Goal: Task Accomplishment & Management: Complete application form

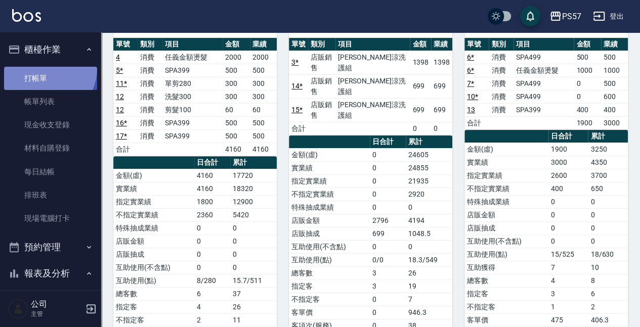
click at [40, 67] on link "打帳單" at bounding box center [50, 78] width 93 height 23
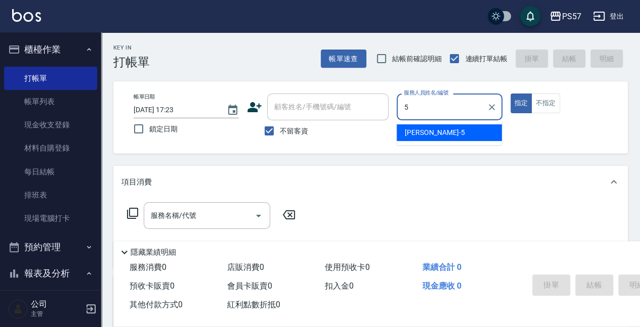
type input "[PERSON_NAME]5"
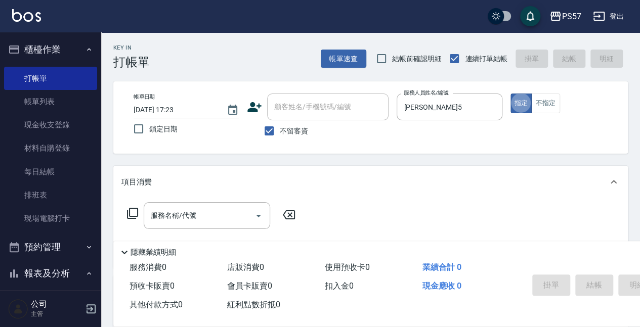
type button "true"
click at [165, 218] on input "服務名稱/代號" at bounding box center [199, 216] width 102 height 18
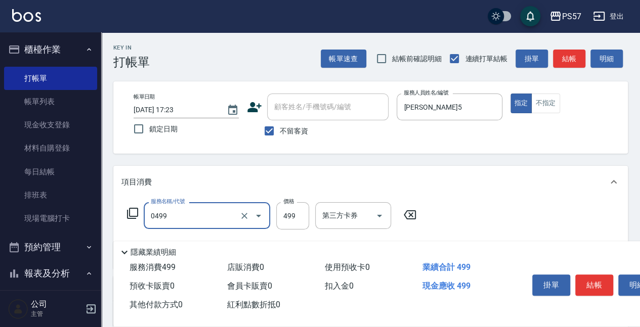
type input "SPA499(0499)"
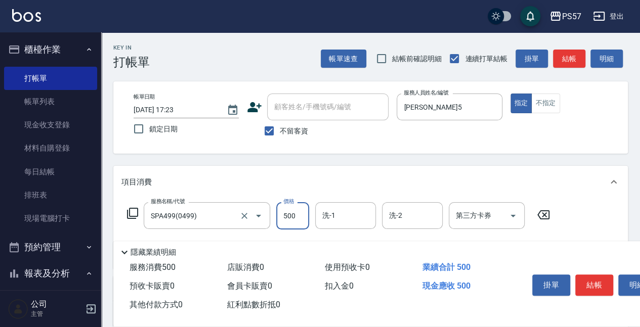
type input "500"
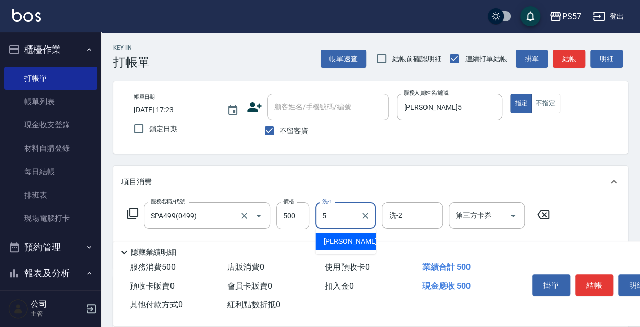
type input "[PERSON_NAME]5"
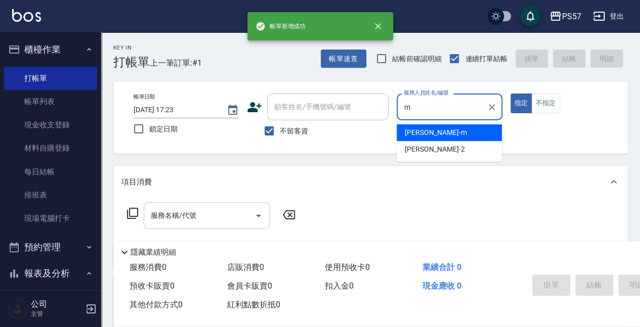
type input "[PERSON_NAME]-m"
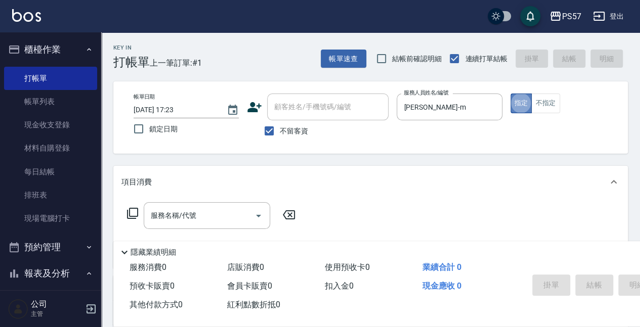
click at [510, 98] on button "指定" at bounding box center [521, 104] width 22 height 20
click at [545, 97] on button "不指定" at bounding box center [545, 104] width 28 height 20
click at [192, 216] on input "服務名稱/代號" at bounding box center [199, 216] width 102 height 18
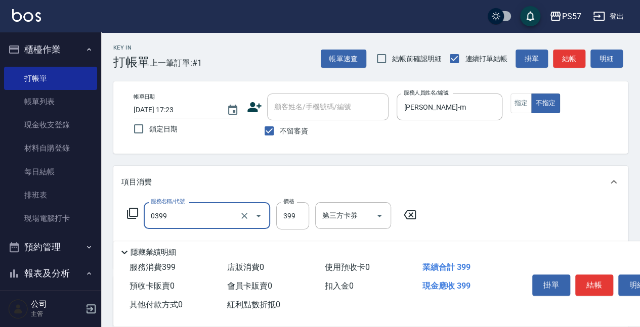
type input "SPA399(0399)"
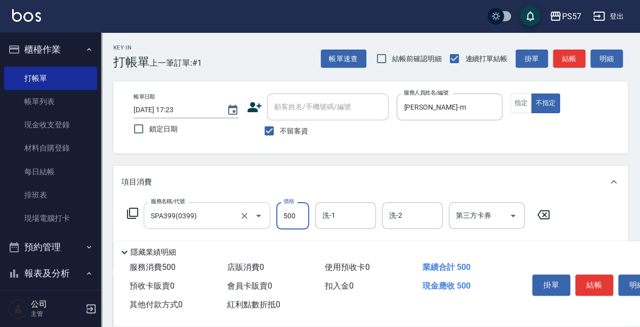
type input "500"
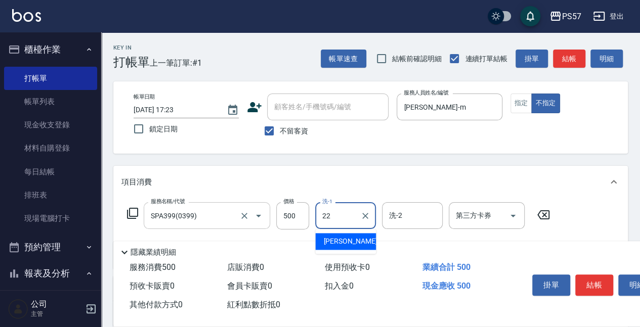
type input "[PERSON_NAME]-22"
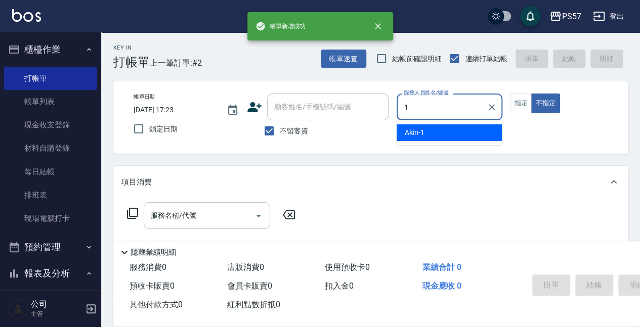
type input "Akin-1"
type button "false"
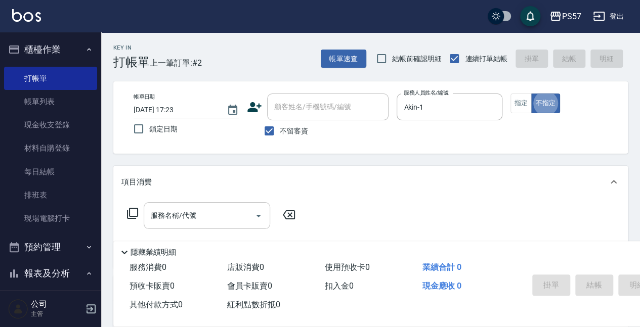
click at [208, 213] on input "服務名稱/代號" at bounding box center [199, 216] width 102 height 18
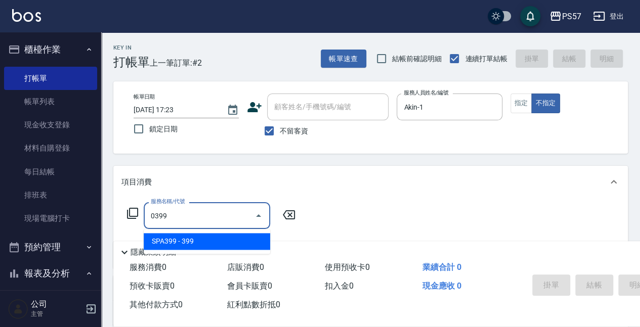
type input "SPA399(0399)"
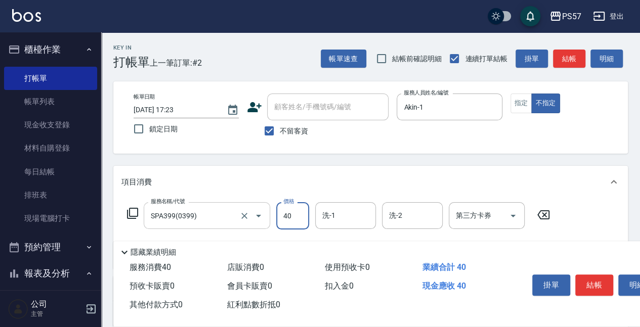
type input "400"
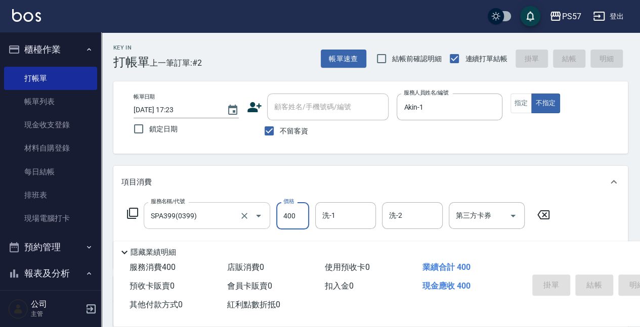
type input "[DATE] 17:24"
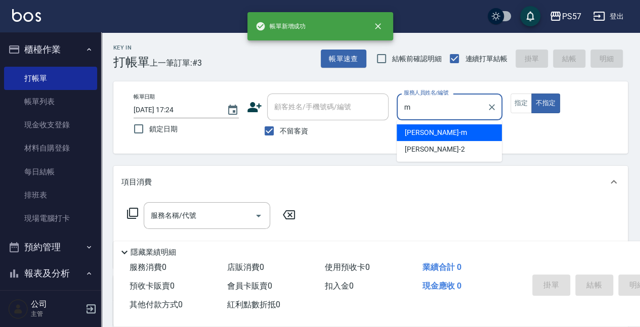
type input "[PERSON_NAME]-m"
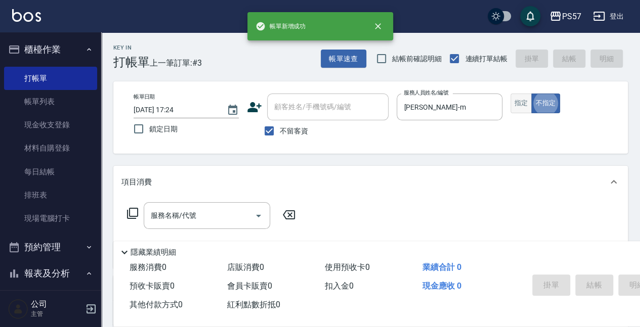
click at [518, 102] on button "指定" at bounding box center [521, 104] width 22 height 20
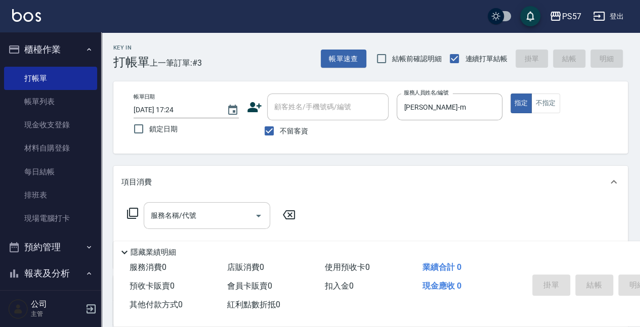
click at [191, 209] on input "服務名稱/代號" at bounding box center [199, 216] width 102 height 18
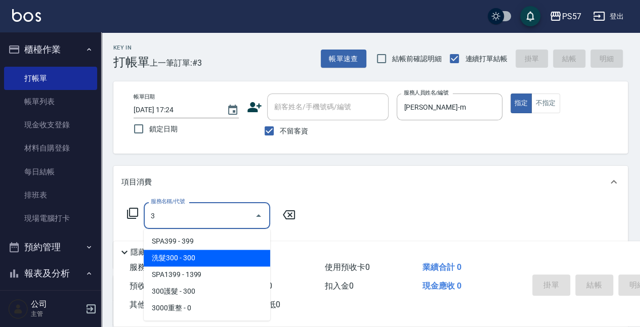
click at [173, 259] on span "洗髮300 - 300" at bounding box center [207, 258] width 126 height 17
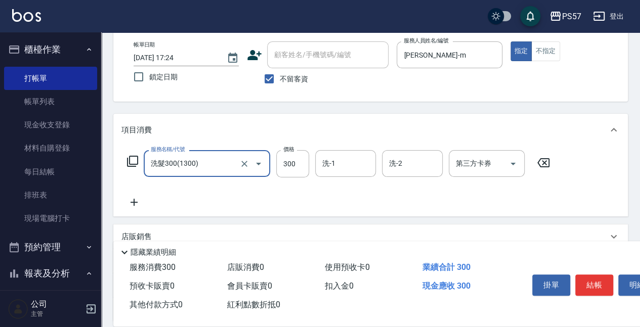
scroll to position [67, 0]
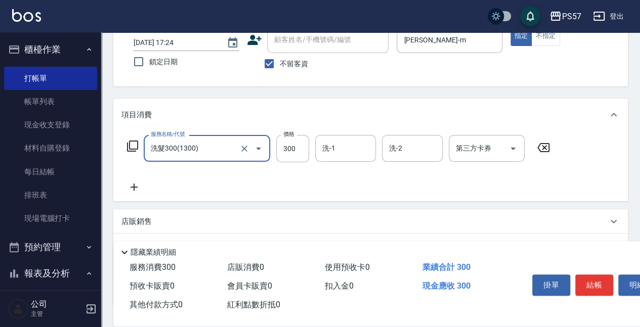
type input "洗髮300(1300)"
click at [137, 185] on icon at bounding box center [133, 187] width 25 height 12
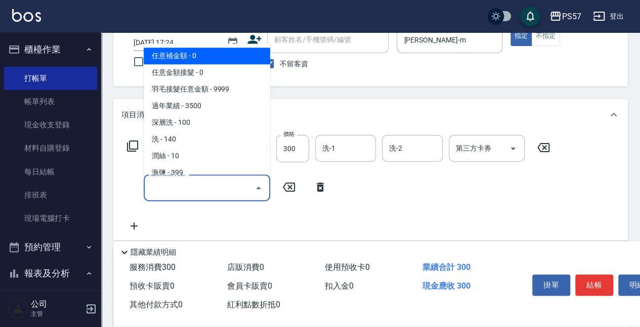
click at [176, 186] on input "服務名稱/代號" at bounding box center [199, 188] width 102 height 18
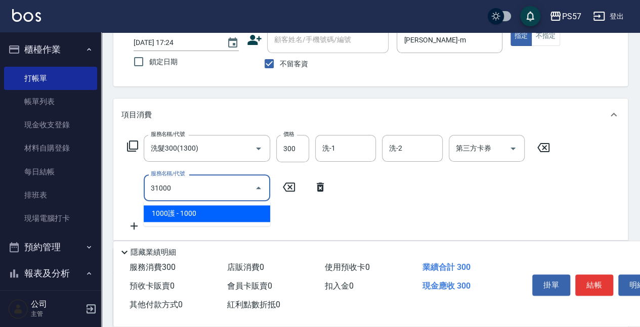
type input "1000護(31000)"
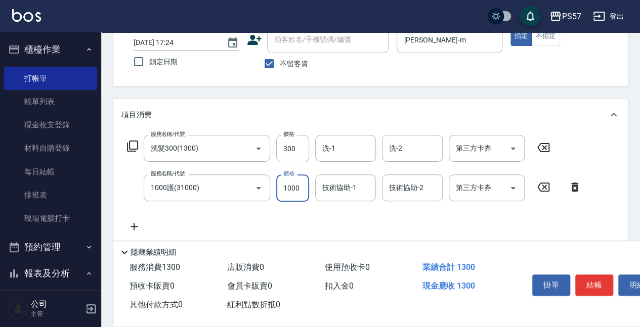
click at [140, 222] on icon at bounding box center [133, 227] width 25 height 12
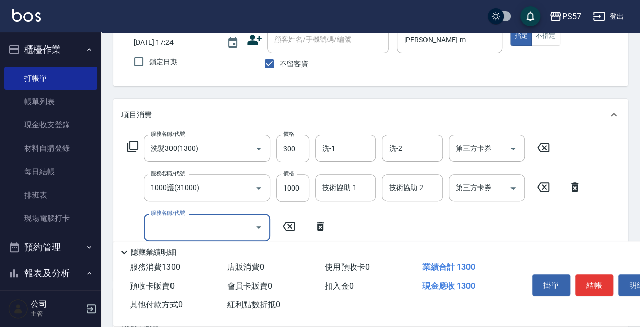
click at [167, 224] on input "服務名稱/代號" at bounding box center [199, 227] width 102 height 18
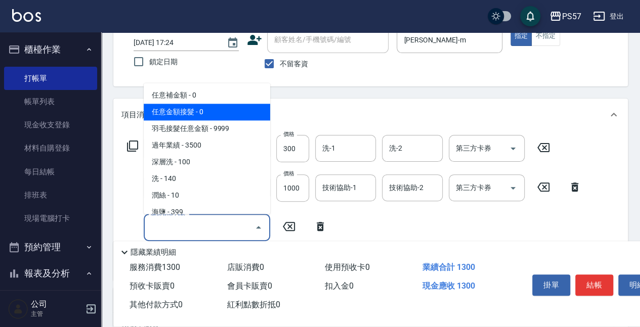
click at [187, 109] on span "任意金額接髮 - 0" at bounding box center [207, 112] width 126 height 17
type input "任意金額接髮(000)"
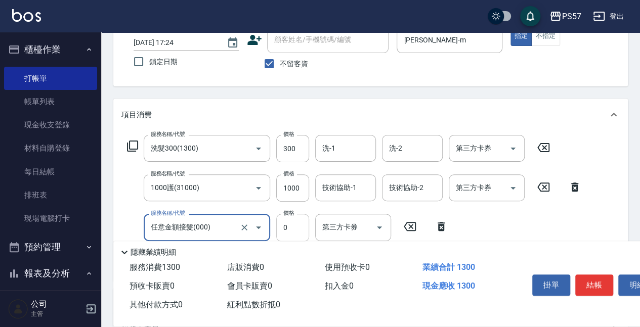
click at [297, 235] on input "0" at bounding box center [292, 227] width 33 height 27
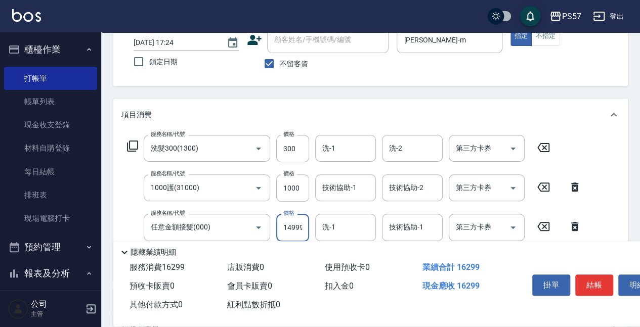
scroll to position [0, 1]
type input "14999"
click at [347, 145] on input "洗-1" at bounding box center [346, 149] width 52 height 18
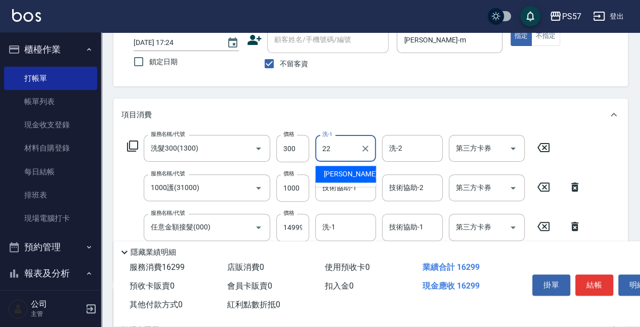
type input "[PERSON_NAME]-22"
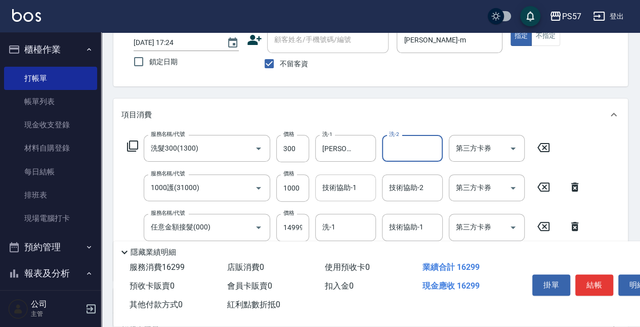
click at [350, 188] on input "技術協助-1" at bounding box center [346, 188] width 52 height 18
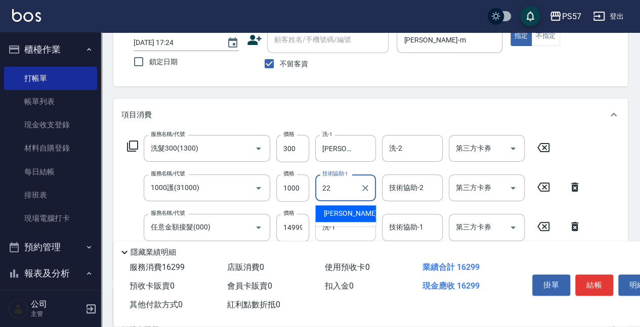
type input "[PERSON_NAME]-22"
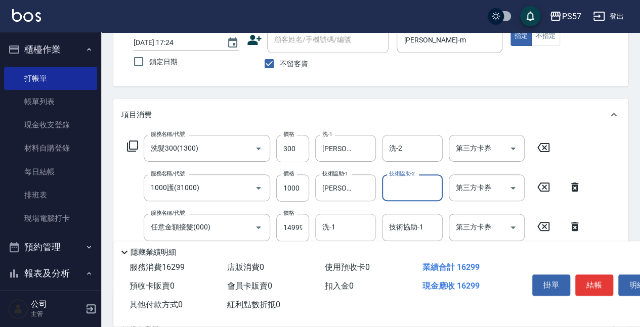
click at [357, 225] on input "洗-1" at bounding box center [346, 227] width 52 height 18
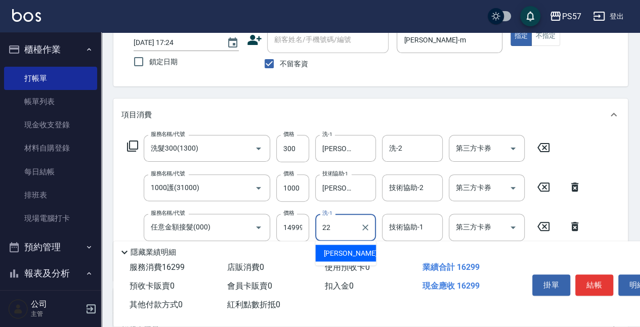
type input "[PERSON_NAME]-22"
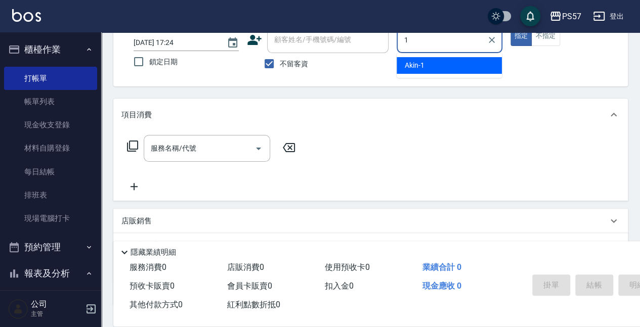
type input "Akin-1"
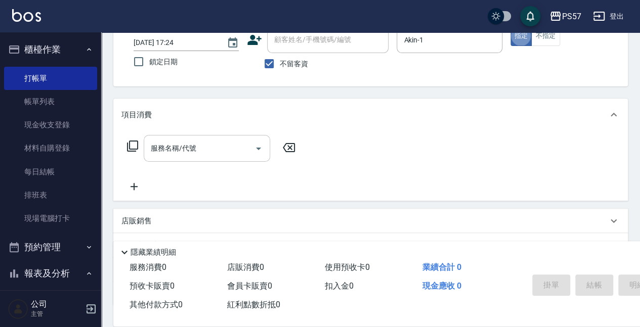
click at [180, 145] on input "服務名稱/代號" at bounding box center [199, 149] width 102 height 18
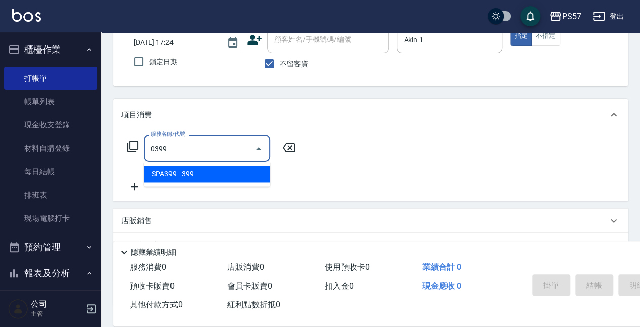
type input "SPA399(0399)"
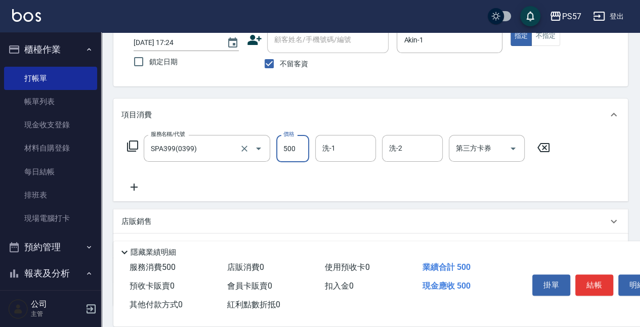
type input "500"
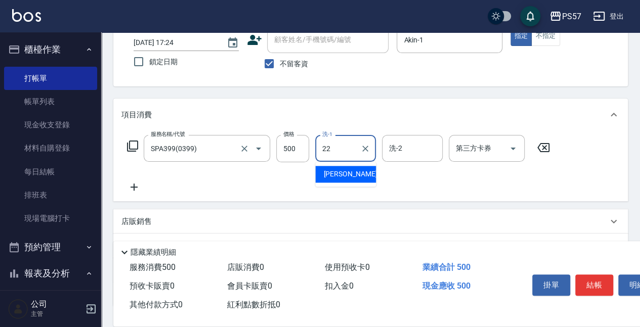
type input "[PERSON_NAME]-22"
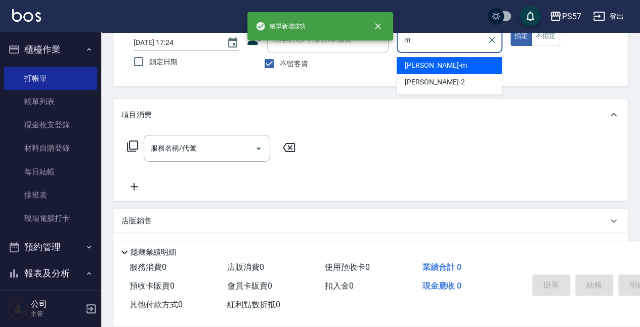
type input "[PERSON_NAME]-m"
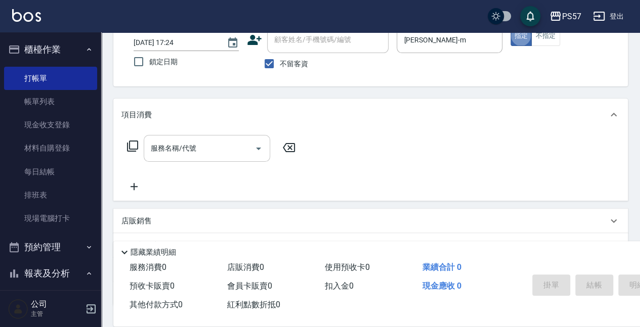
click at [186, 146] on input "服務名稱/代號" at bounding box center [199, 149] width 102 height 18
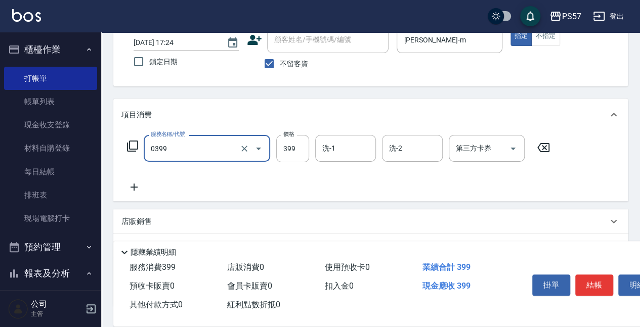
type input "SPA399(0399)"
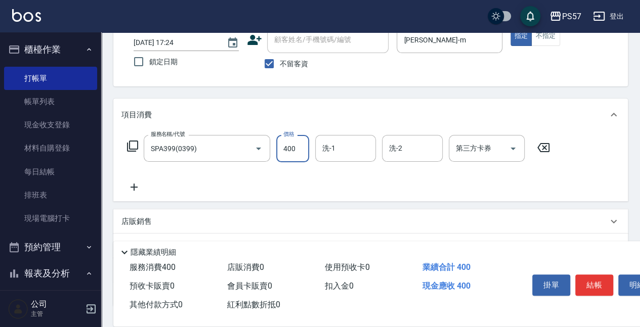
type input "400"
click at [130, 193] on icon at bounding box center [133, 187] width 25 height 12
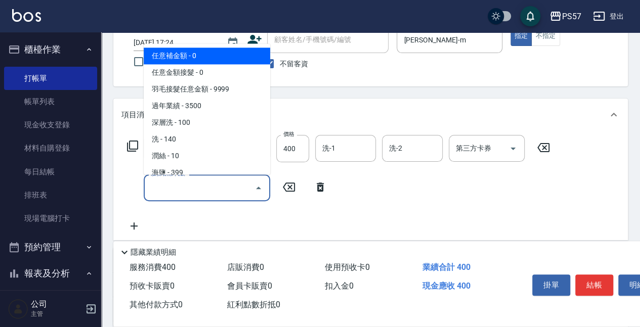
click at [170, 187] on input "服務名稱/代號" at bounding box center [199, 188] width 102 height 18
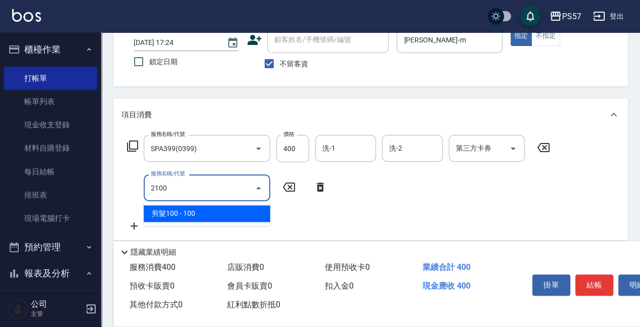
type input "剪髮100(2100)"
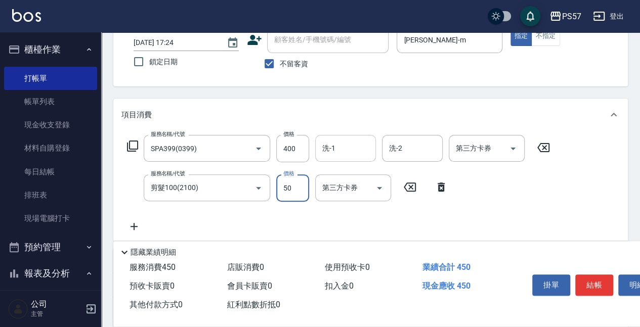
type input "50"
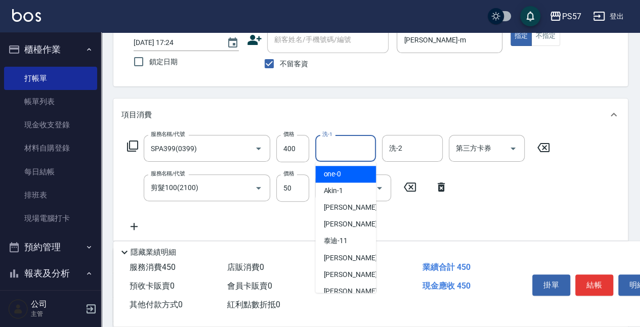
click at [343, 144] on input "洗-1" at bounding box center [346, 149] width 52 height 18
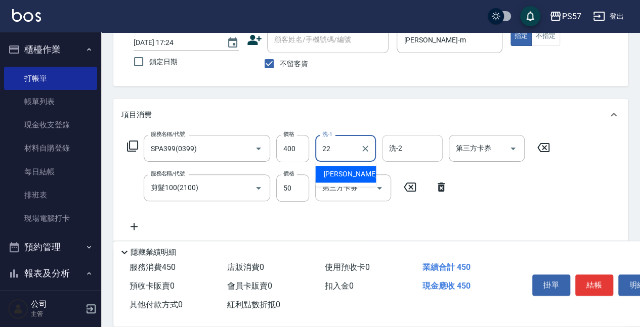
type input "[PERSON_NAME]-22"
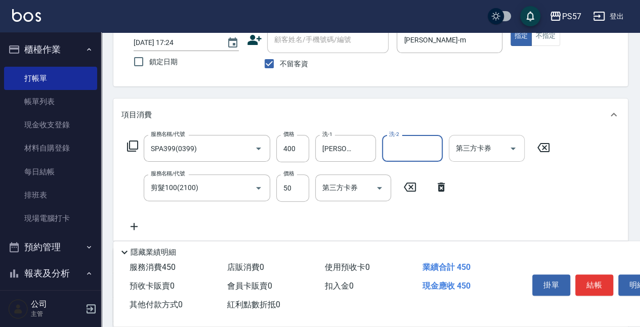
click at [492, 157] on input "第三方卡券" at bounding box center [479, 149] width 52 height 18
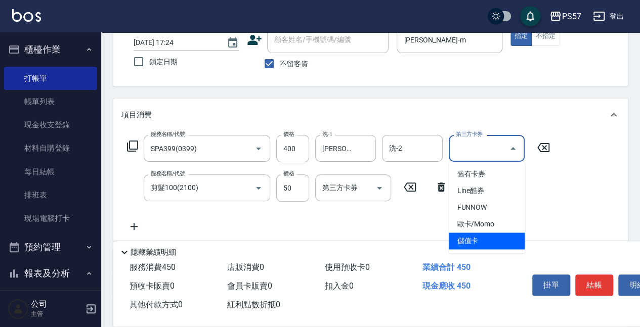
click at [488, 258] on div "業績合計 450" at bounding box center [467, 267] width 98 height 19
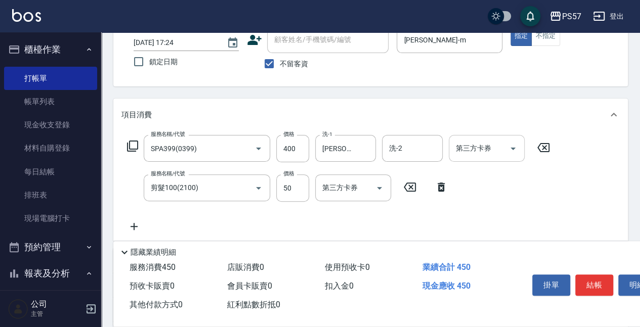
click at [470, 154] on input "第三方卡券" at bounding box center [479, 149] width 52 height 18
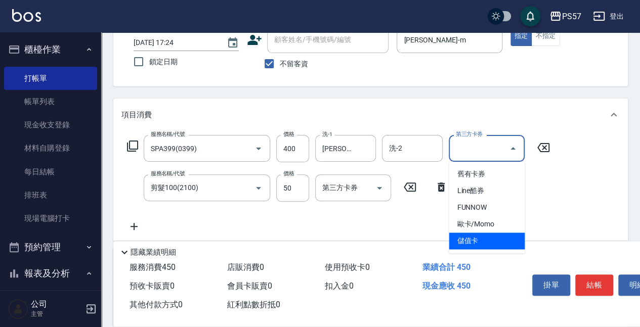
click at [476, 245] on span "儲值卡" at bounding box center [487, 241] width 76 height 17
type input "儲值卡"
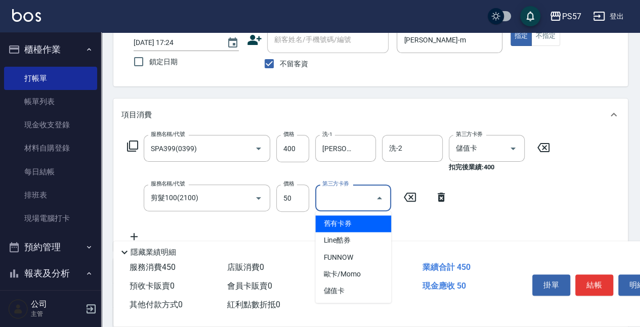
click at [356, 201] on input "第三方卡券" at bounding box center [346, 198] width 52 height 18
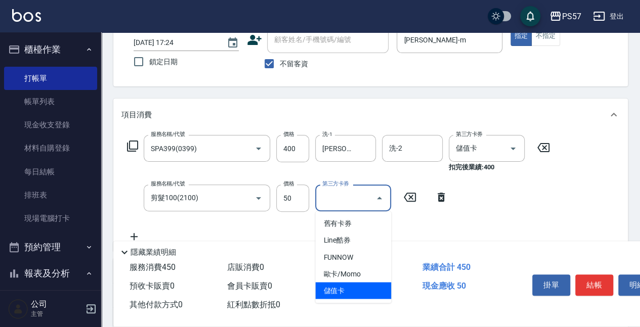
click at [346, 288] on span "儲值卡" at bounding box center [353, 290] width 76 height 17
type input "儲值卡"
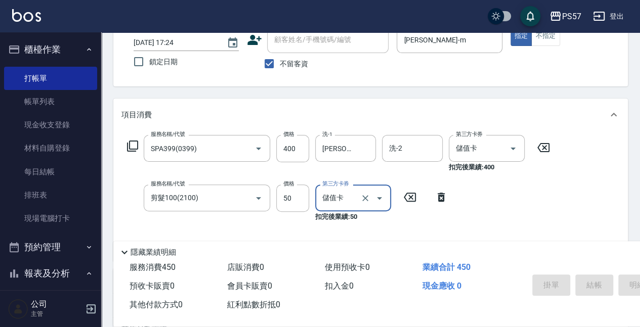
type input "[DATE] 17:25"
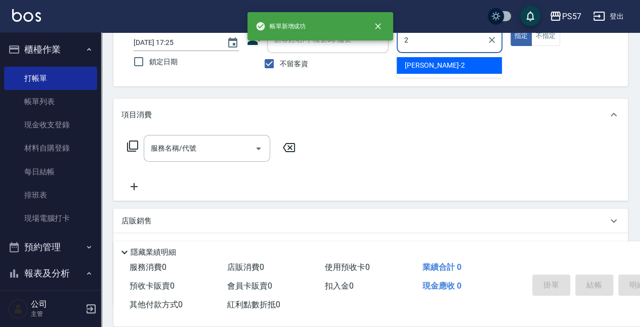
type input "[PERSON_NAME]-2"
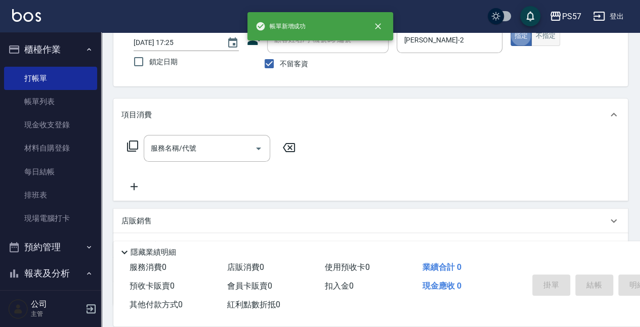
drag, startPoint x: 551, startPoint y: 37, endPoint x: 550, endPoint y: 43, distance: 6.2
click at [550, 43] on button "不指定" at bounding box center [545, 36] width 28 height 20
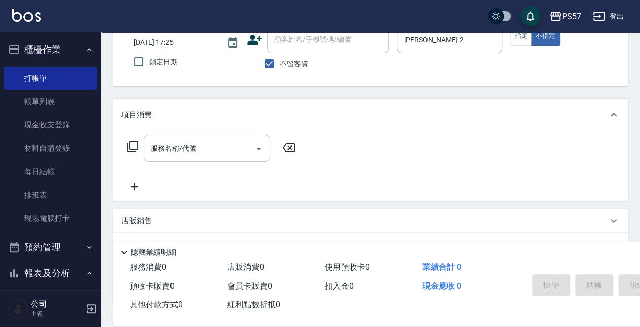
click at [190, 152] on input "服務名稱/代號" at bounding box center [199, 149] width 102 height 18
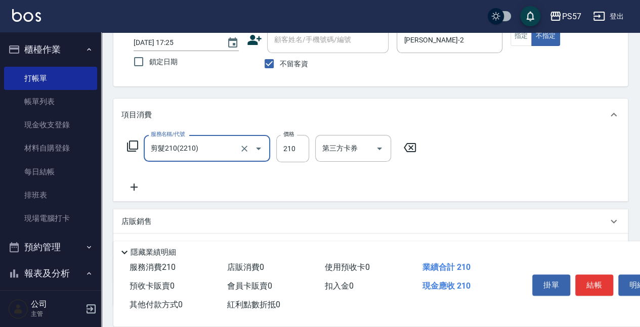
type input "剪髮210(2210)"
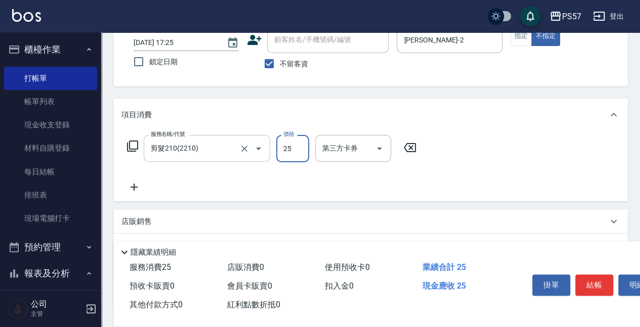
type input "250"
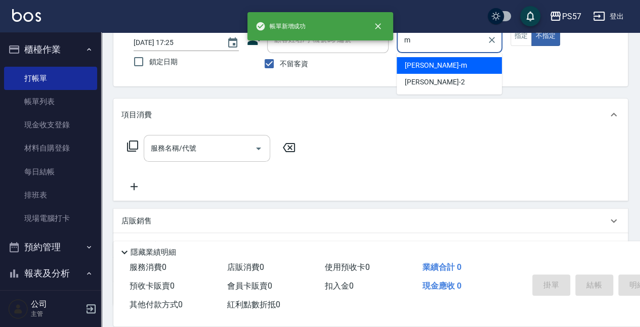
type input "[PERSON_NAME]-m"
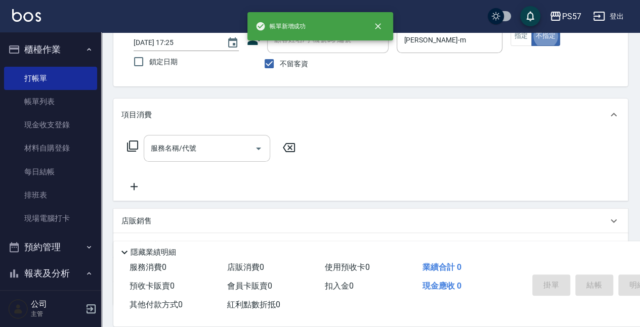
click at [176, 136] on div "服務名稱/代號" at bounding box center [207, 148] width 126 height 27
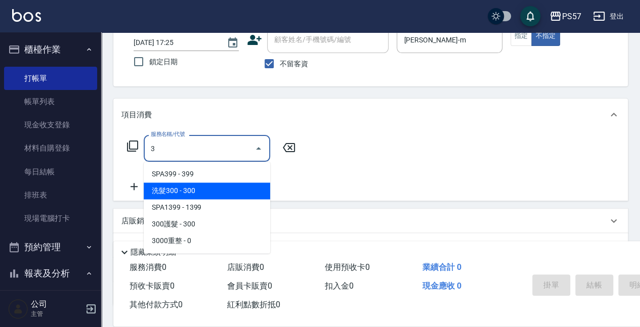
click at [179, 190] on span "洗髮300 - 300" at bounding box center [207, 191] width 126 height 17
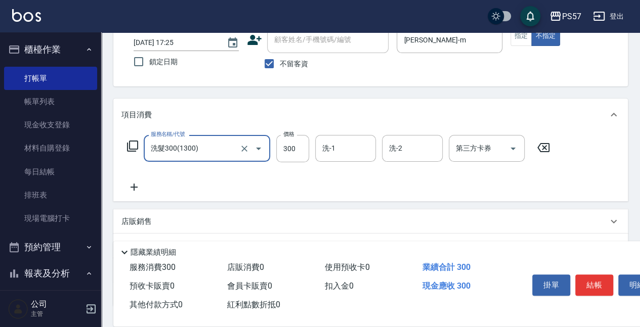
type input "洗髮300(1300)"
click at [127, 189] on icon at bounding box center [133, 187] width 25 height 12
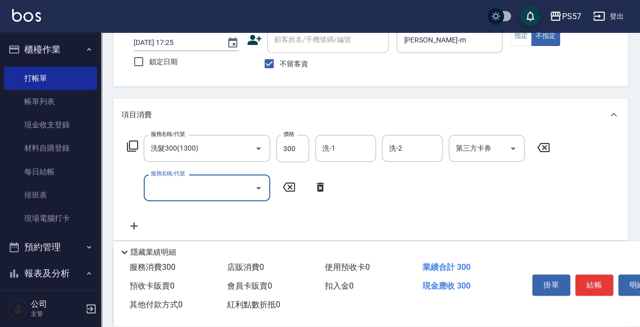
click at [166, 187] on input "服務名稱/代號" at bounding box center [199, 188] width 102 height 18
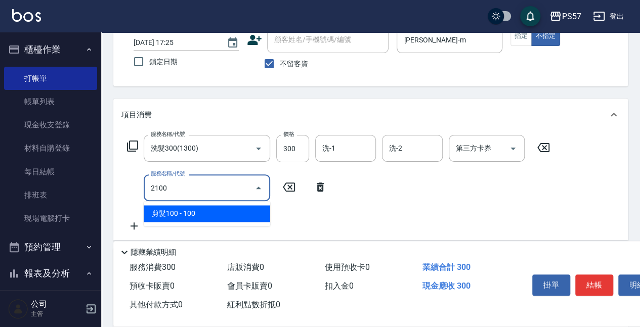
type input "剪髮100(2100)"
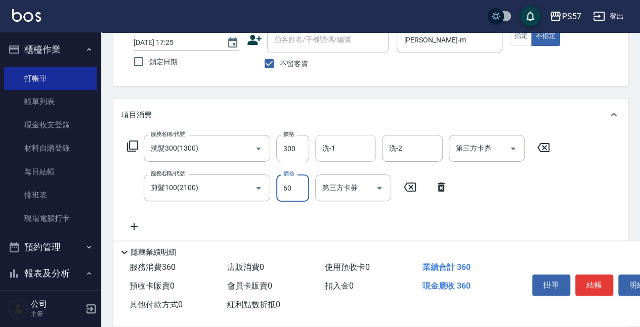
type input "60"
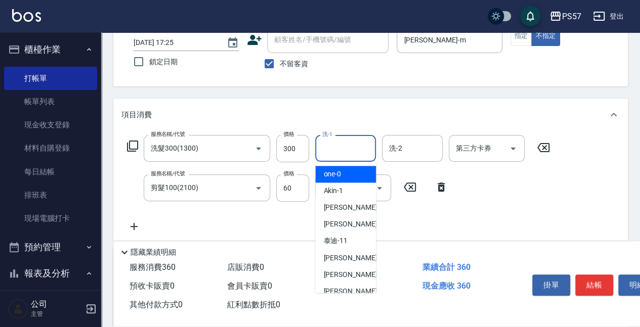
click at [367, 154] on input "洗-1" at bounding box center [346, 149] width 52 height 18
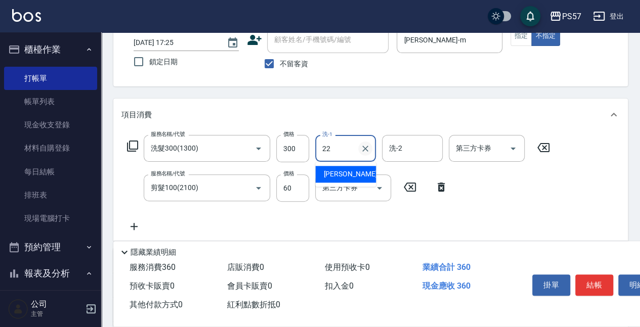
type input "[PERSON_NAME]-22"
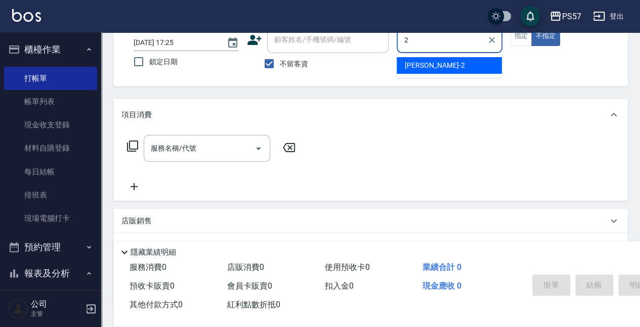
type input "[PERSON_NAME]-2"
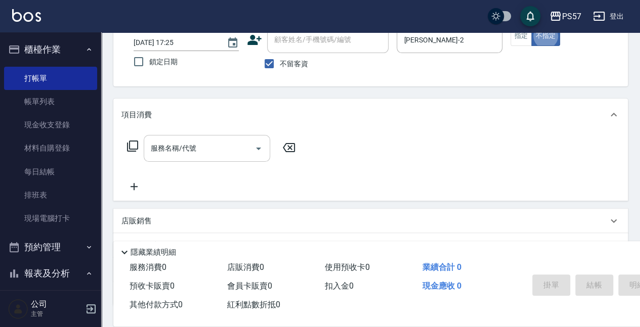
click at [206, 144] on input "服務名稱/代號" at bounding box center [199, 149] width 102 height 18
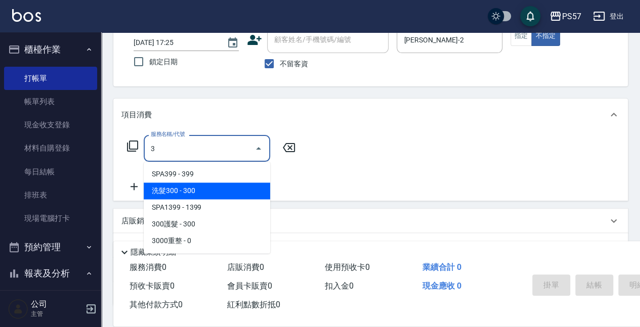
drag, startPoint x: 196, startPoint y: 192, endPoint x: 162, endPoint y: 190, distance: 34.4
click at [196, 193] on span "洗髮300 - 300" at bounding box center [207, 191] width 126 height 17
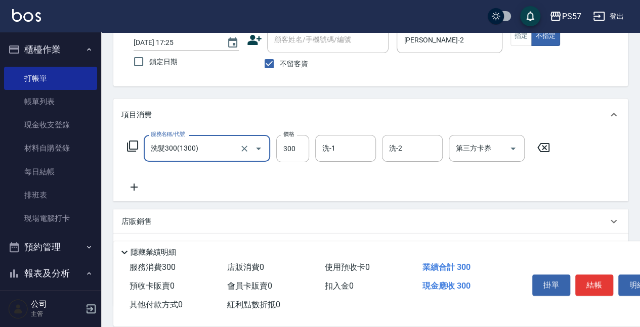
type input "洗髮300(1300)"
click at [140, 188] on icon at bounding box center [133, 187] width 25 height 12
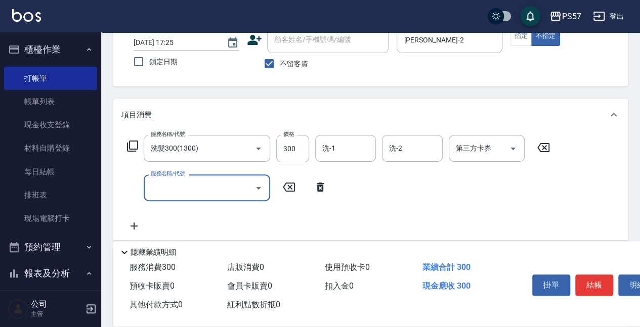
click at [166, 190] on input "服務名稱/代號" at bounding box center [199, 188] width 102 height 18
type input "剪髮100(2100)"
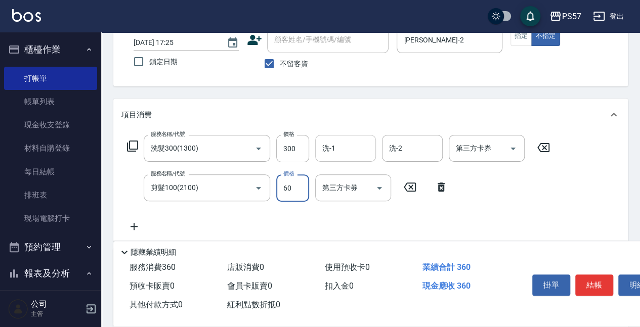
type input "60"
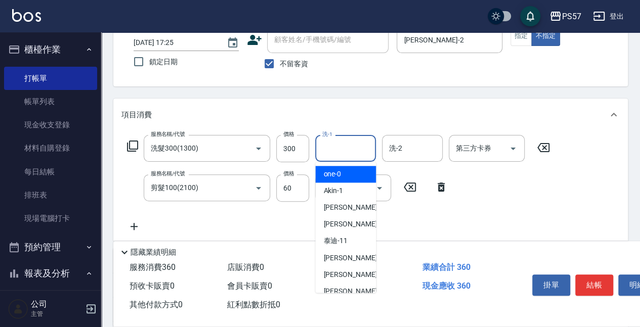
click at [363, 149] on input "洗-1" at bounding box center [346, 149] width 52 height 18
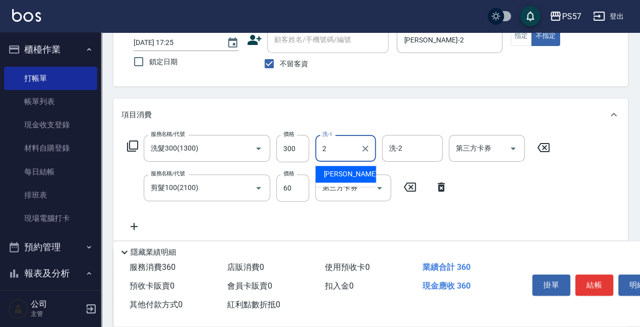
type input "[PERSON_NAME]-2"
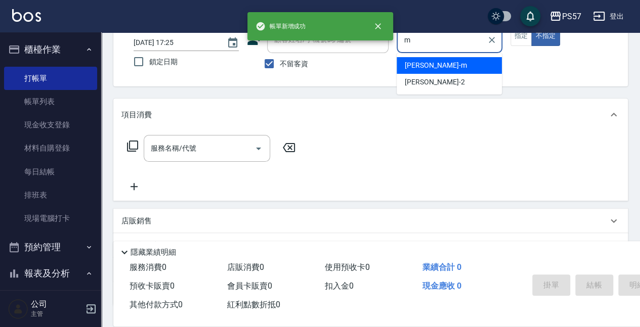
type input "[PERSON_NAME]-m"
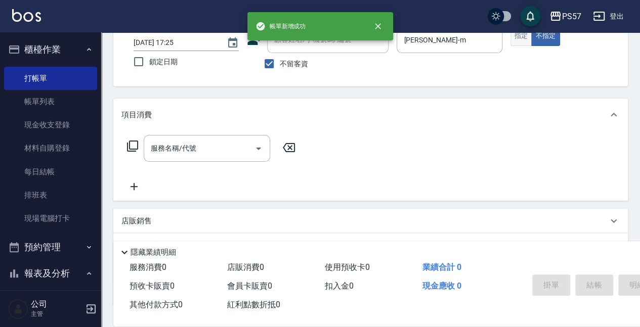
click at [522, 37] on button "指定" at bounding box center [521, 36] width 22 height 20
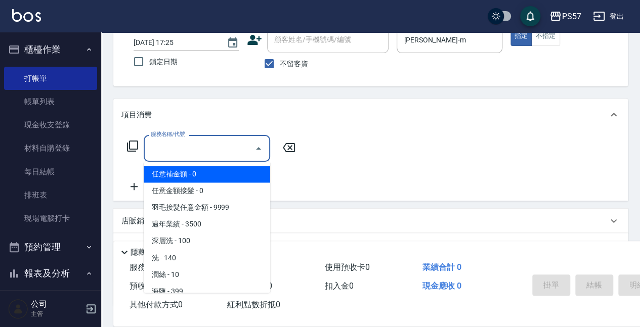
click at [173, 146] on input "服務名稱/代號" at bounding box center [199, 149] width 102 height 18
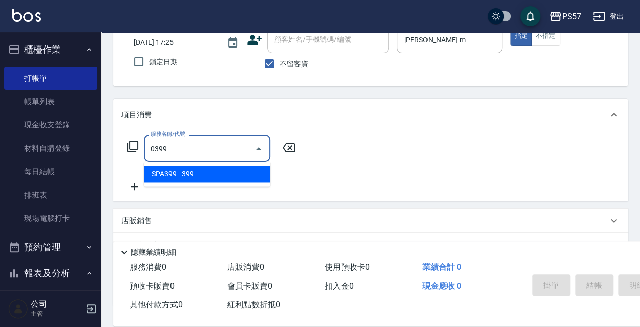
type input "SPA399(0399)"
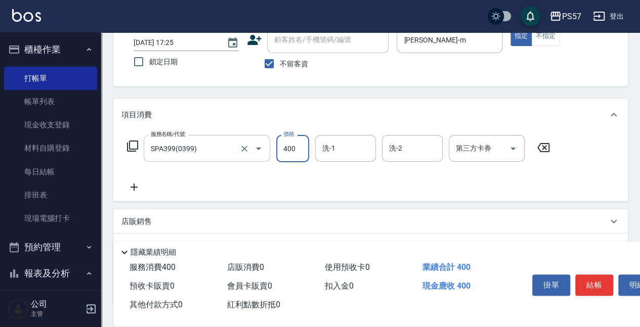
type input "400"
type input "."
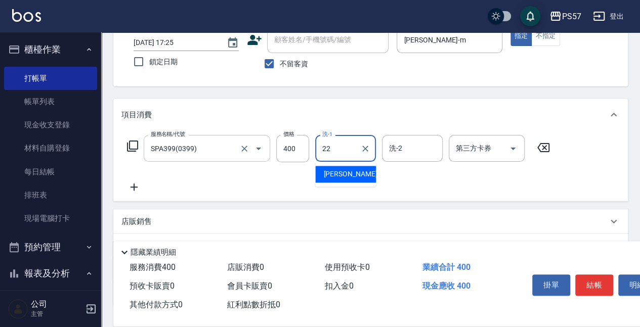
type input "[PERSON_NAME]-22"
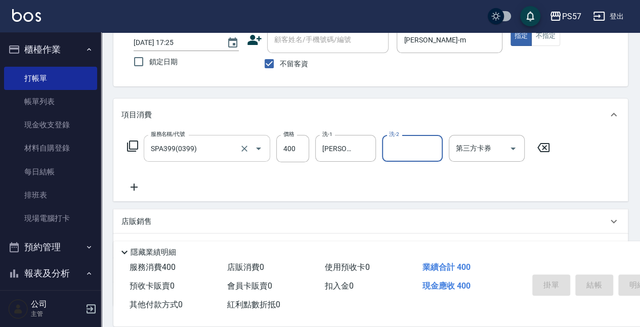
type input "[DATE] 17:26"
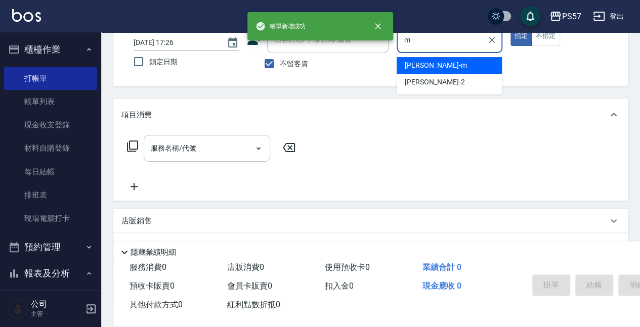
type input "[PERSON_NAME]-m"
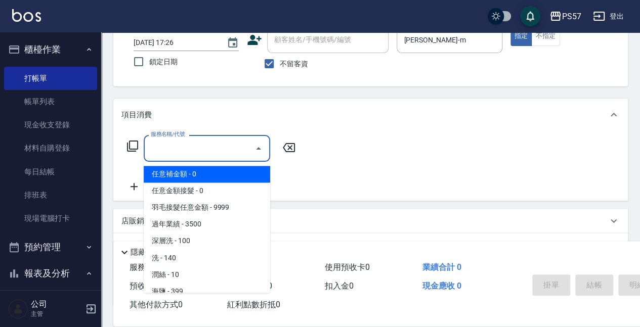
click at [182, 154] on input "服務名稱/代號" at bounding box center [199, 149] width 102 height 18
click at [538, 40] on button "不指定" at bounding box center [545, 36] width 28 height 20
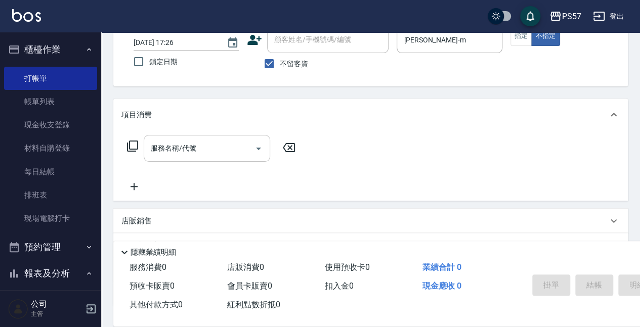
click at [212, 150] on input "服務名稱/代號" at bounding box center [199, 149] width 102 height 18
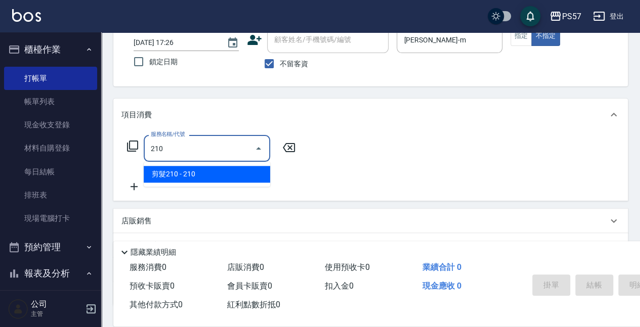
type input "剪髮210(2210)"
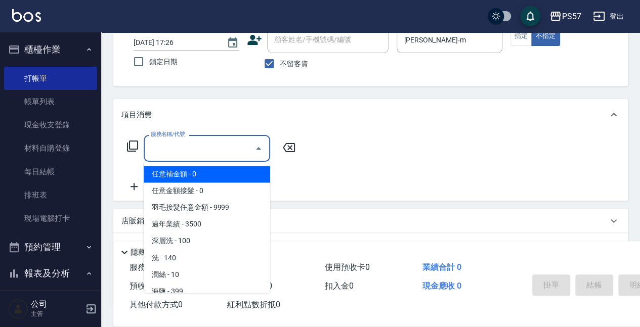
type input "任意補金額(00)"
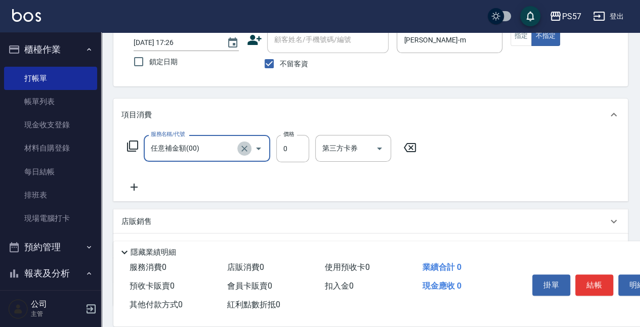
click at [246, 150] on icon "Clear" at bounding box center [244, 149] width 6 height 6
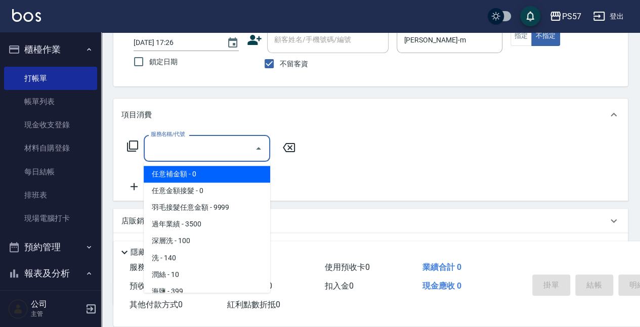
type input "1"
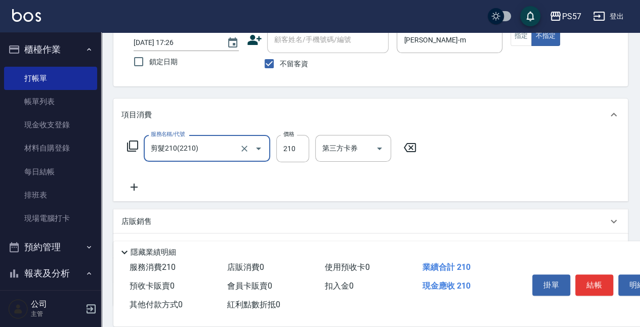
type input "剪髮210(2210)"
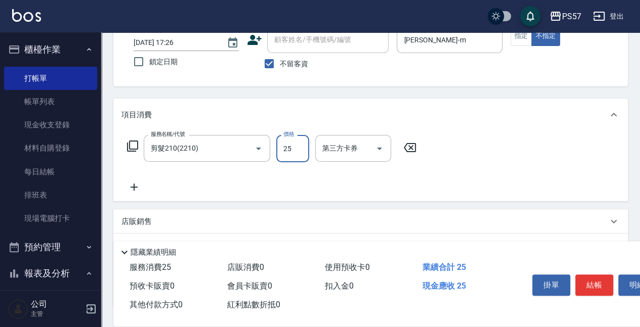
type input "250"
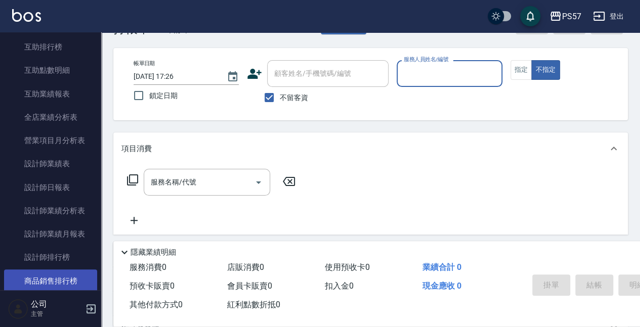
scroll to position [438, 0]
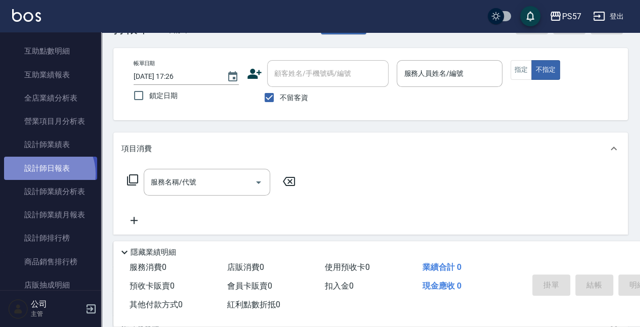
click at [44, 173] on link "設計師日報表" at bounding box center [50, 168] width 93 height 23
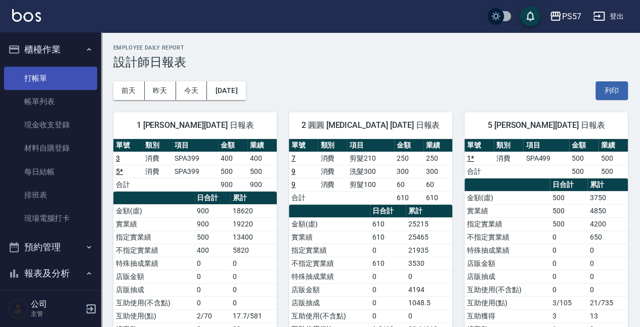
click at [57, 81] on link "打帳單" at bounding box center [50, 78] width 93 height 23
